Goal: Transaction & Acquisition: Subscribe to service/newsletter

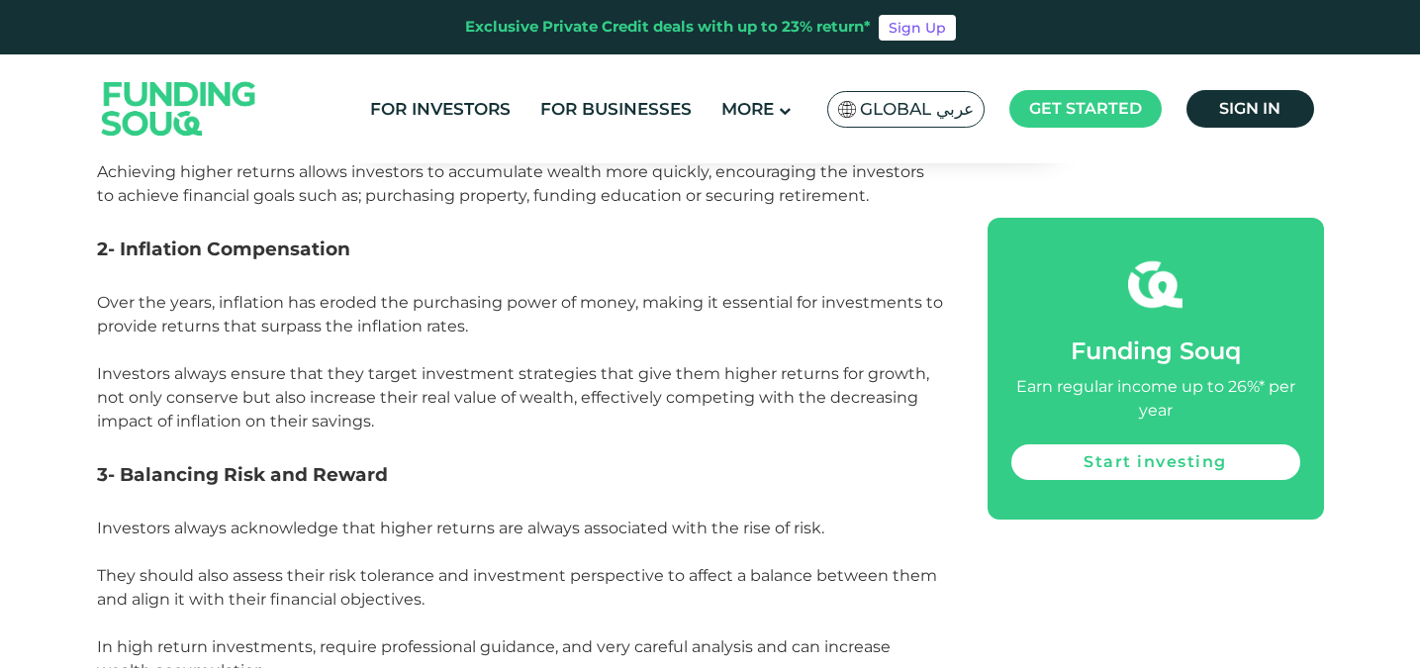
scroll to position [1681, 0]
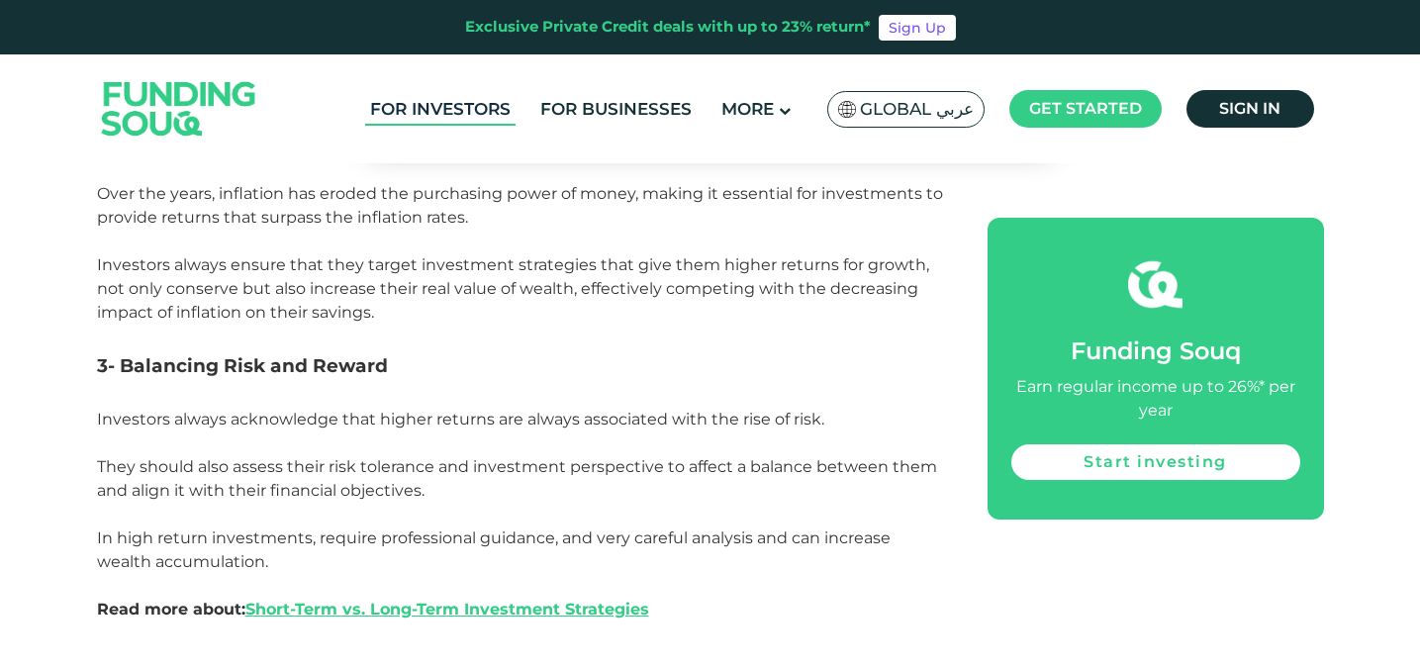
click at [411, 119] on link "For Investors" at bounding box center [440, 109] width 150 height 33
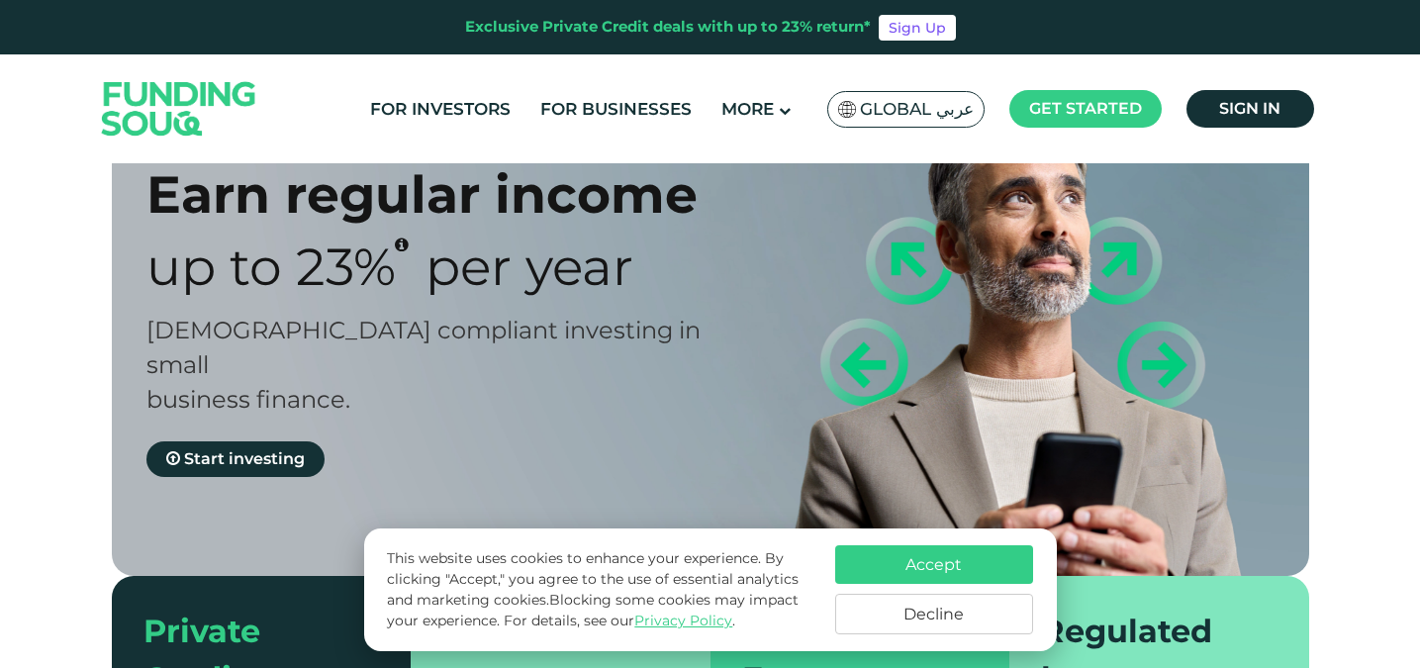
scroll to position [118, 0]
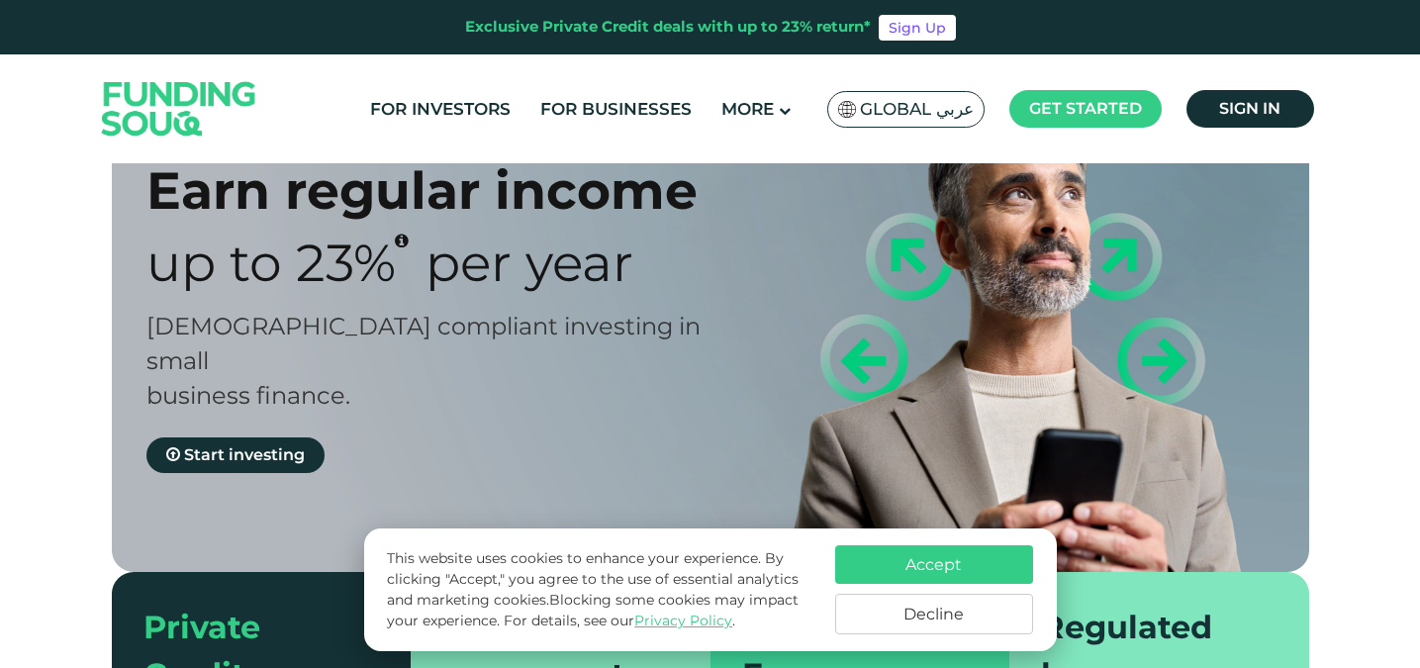
click at [885, 564] on button "Accept" at bounding box center [934, 564] width 198 height 39
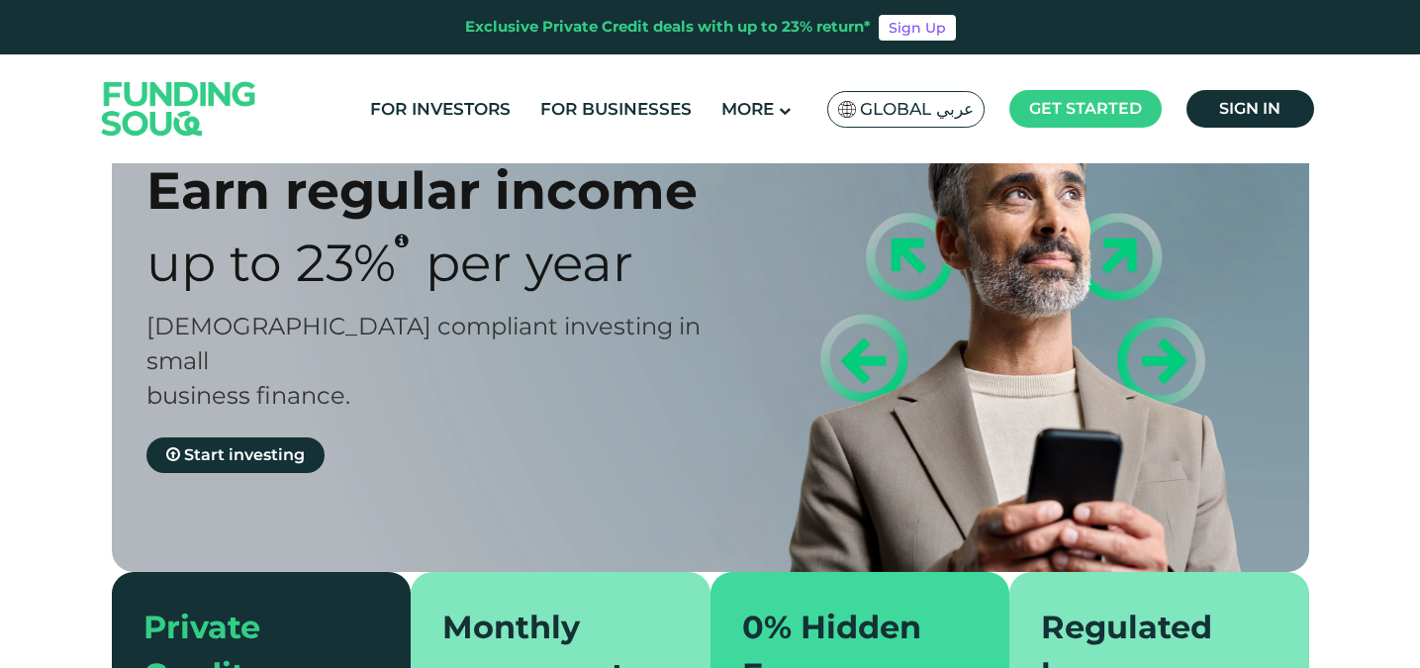
click at [197, 401] on div "Earn regular income Up to 23% Per Year Sharia compliant investing in small busi…" at bounding box center [445, 316] width 599 height 314
click at [213, 445] on span "Start investing" at bounding box center [244, 454] width 121 height 19
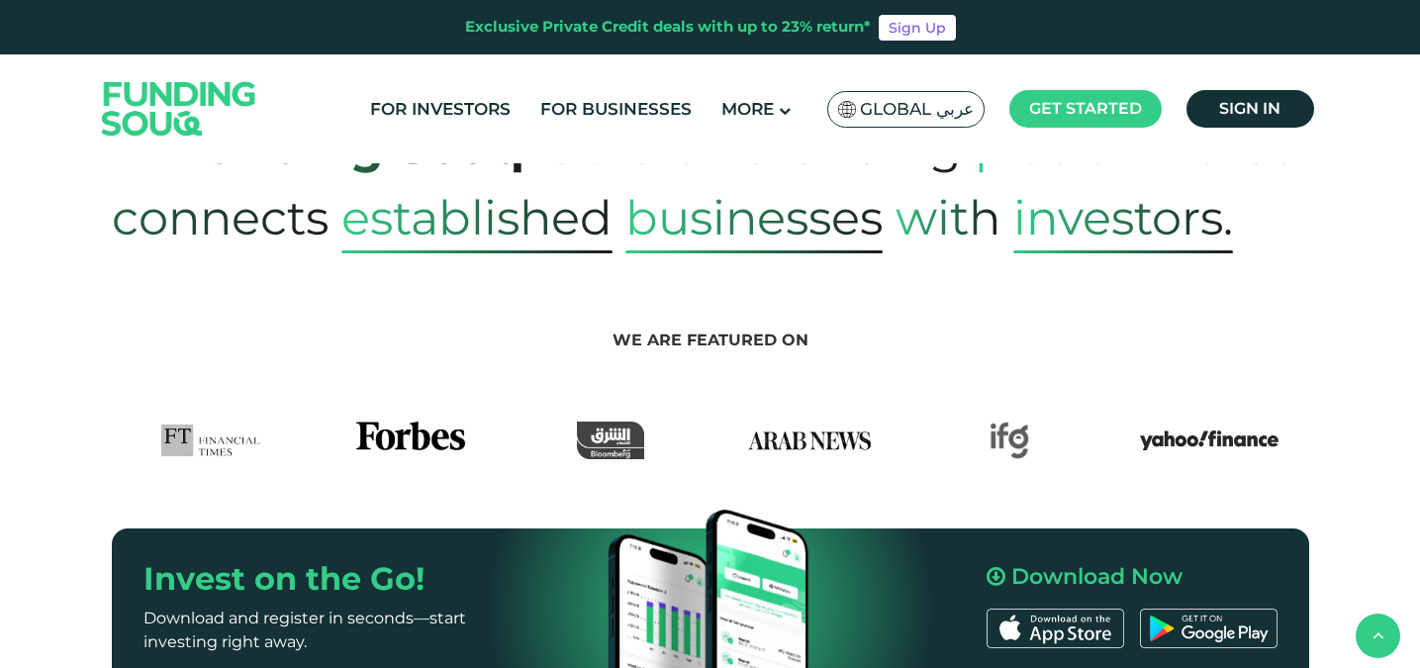
scroll to position [914, 0]
